Goal: Transaction & Acquisition: Purchase product/service

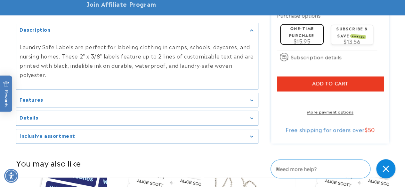
scroll to position [314, 0]
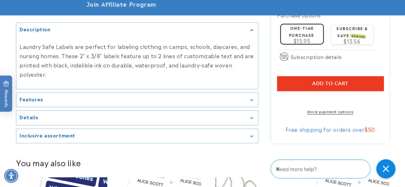
click at [253, 119] on icon "Gallery Viewer" at bounding box center [251, 118] width 3 height 2
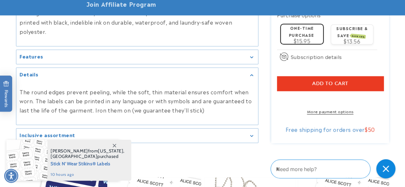
click at [203, 60] on div "Features" at bounding box center [137, 57] width 235 height 5
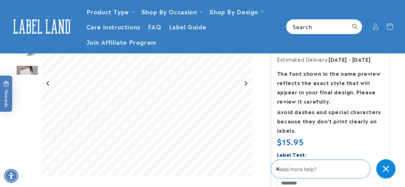
scroll to position [90, 0]
